Goal: Transaction & Acquisition: Purchase product/service

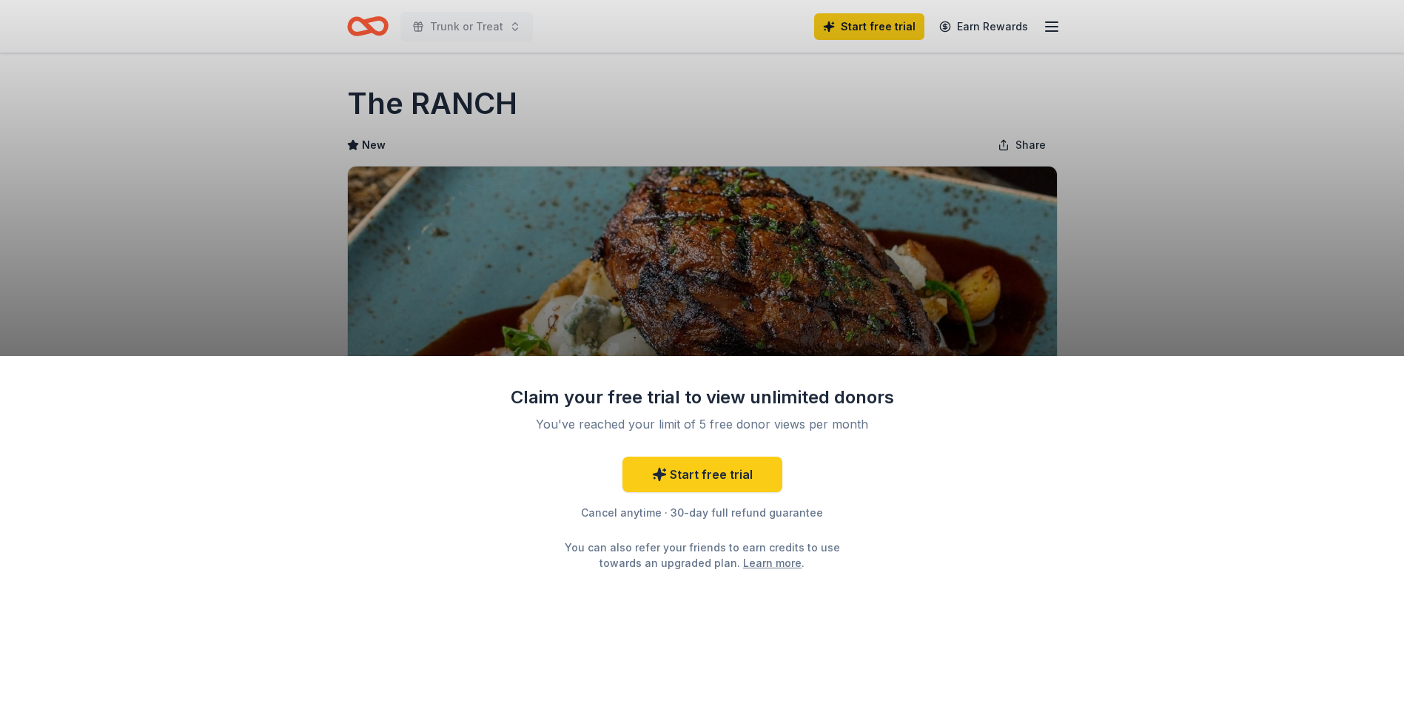
click at [1242, 300] on div "Claim your free trial to view unlimited donors You've reached your limit of 5 f…" at bounding box center [702, 356] width 1404 height 712
click at [571, 149] on div "Claim your free trial to view unlimited donors You've reached your limit of 5 f…" at bounding box center [702, 356] width 1404 height 712
click at [721, 509] on div "Cancel anytime · 30-day full refund guarantee" at bounding box center [702, 513] width 385 height 18
click at [1074, 336] on div "Claim your free trial to view unlimited donors You've reached your limit of 5 f…" at bounding box center [702, 356] width 1404 height 712
